Goal: Task Accomplishment & Management: Complete application form

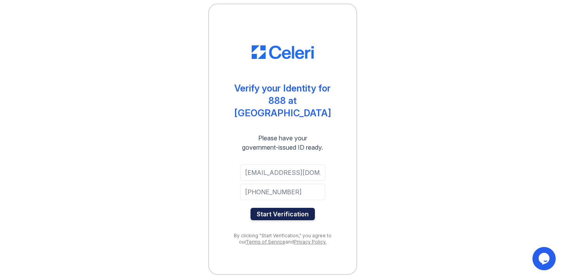
click at [291, 210] on button "Start Verification" at bounding box center [283, 214] width 64 height 12
